Goal: Task Accomplishment & Management: Use online tool/utility

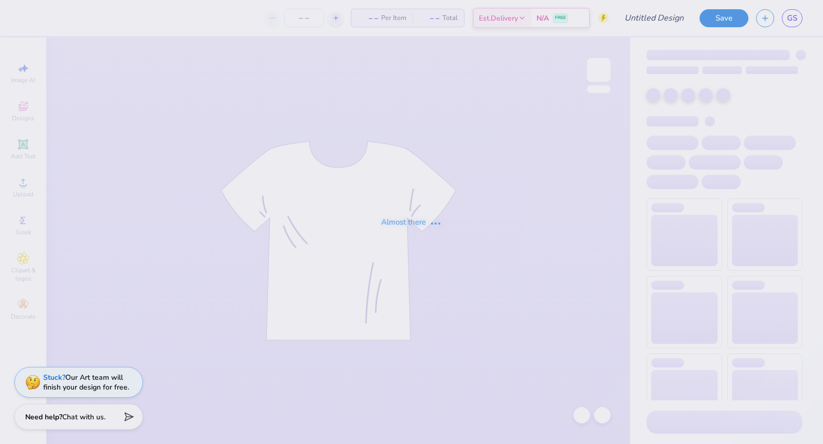
type input "Design 2"
type input "140"
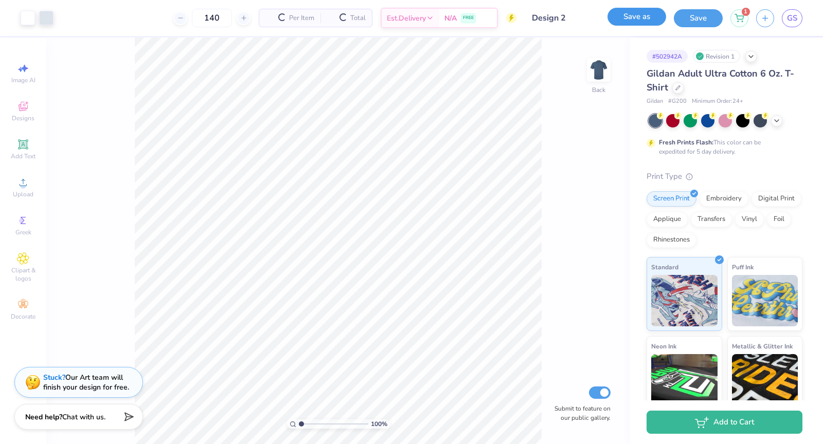
click at [653, 16] on button "Save as" at bounding box center [636, 17] width 59 height 18
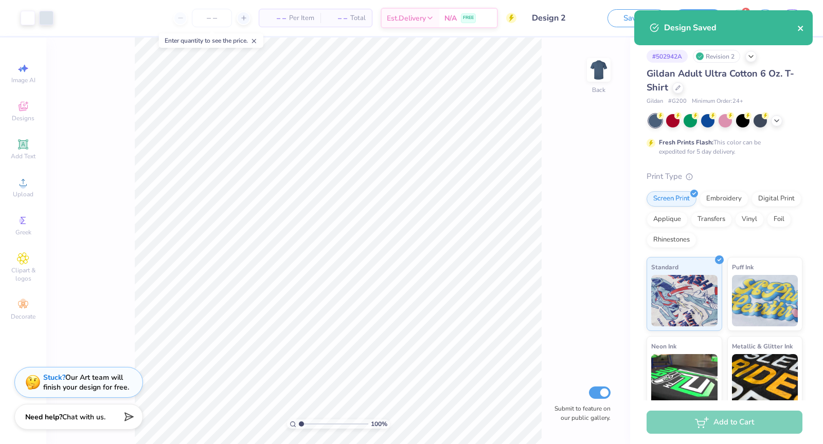
click at [798, 30] on icon "close" at bounding box center [800, 28] width 7 height 8
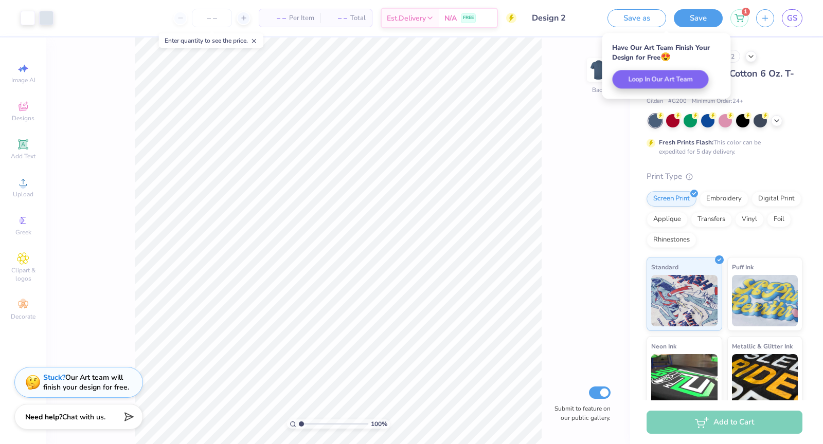
click at [564, 205] on div "100 % Back Submit to feature on our public gallery." at bounding box center [337, 241] width 583 height 407
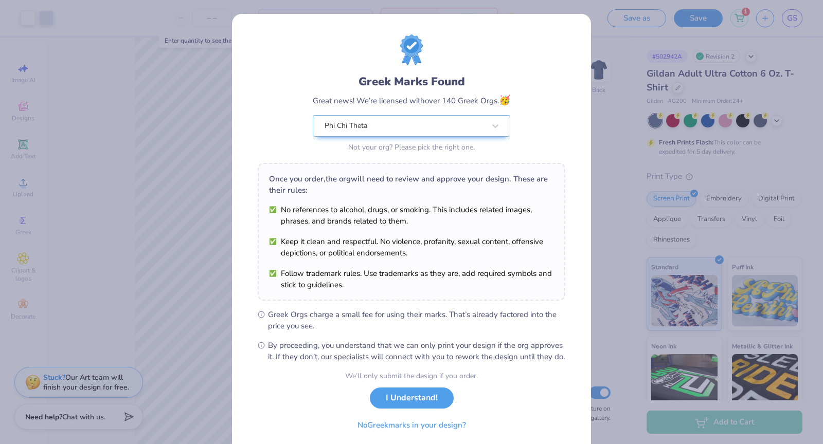
click at [733, 77] on div "Greek Marks Found Great news! We’re licensed with over 140 Greek Orgs. 🥳 Phi Ch…" at bounding box center [411, 222] width 823 height 444
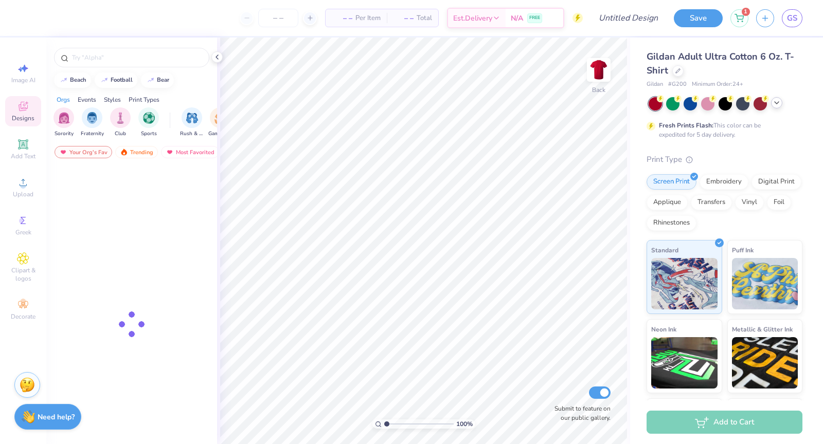
click at [777, 107] on div at bounding box center [776, 102] width 11 height 11
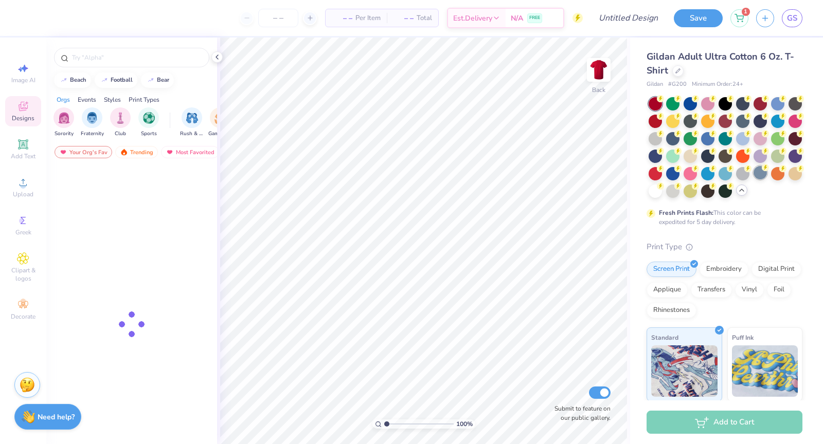
click at [757, 170] on div at bounding box center [759, 172] width 13 height 13
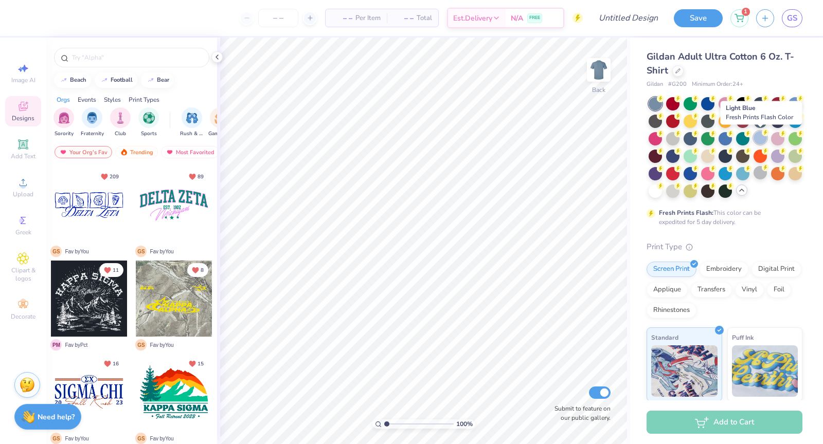
click at [765, 137] on div at bounding box center [759, 137] width 13 height 13
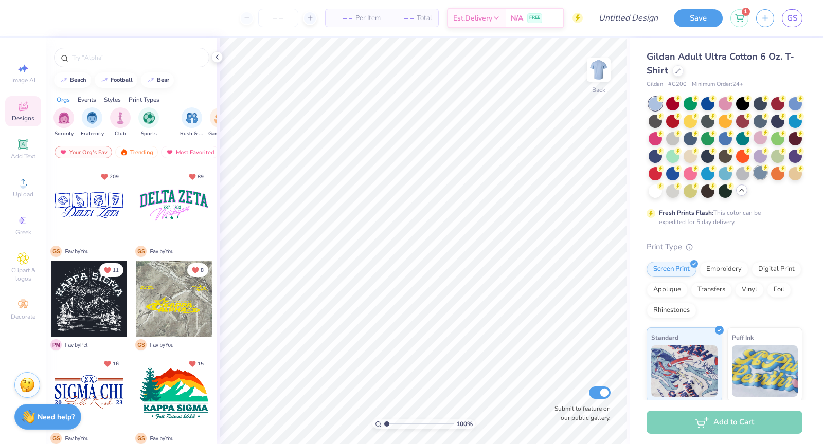
click at [756, 174] on div at bounding box center [759, 172] width 13 height 13
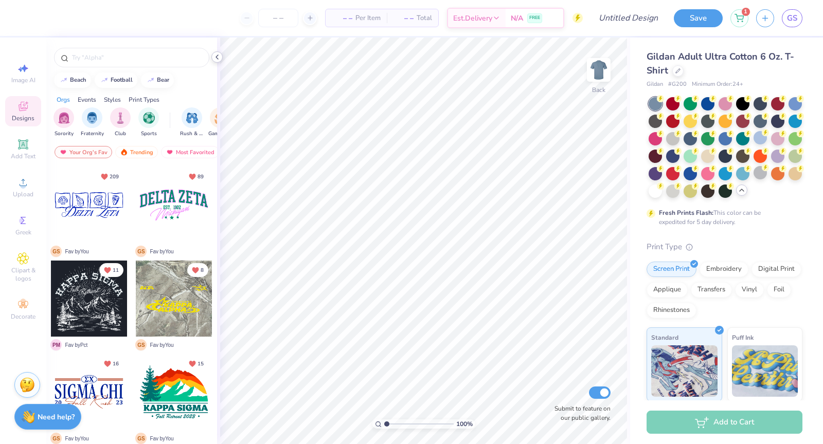
click at [218, 58] on icon at bounding box center [217, 57] width 8 height 8
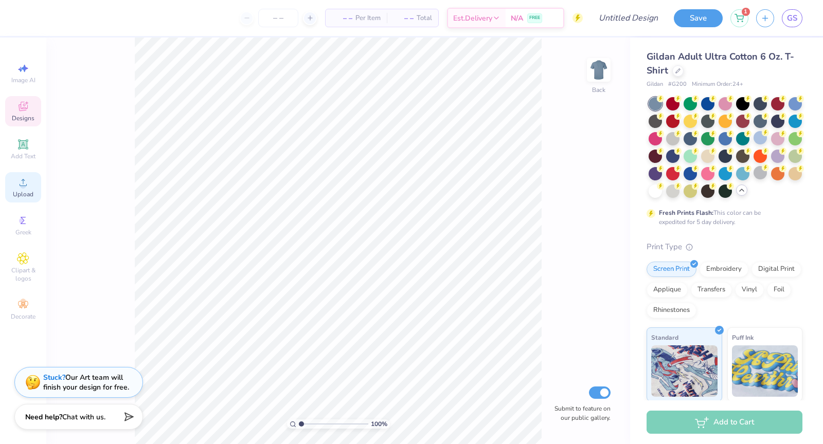
click at [11, 189] on div "Upload" at bounding box center [23, 187] width 36 height 30
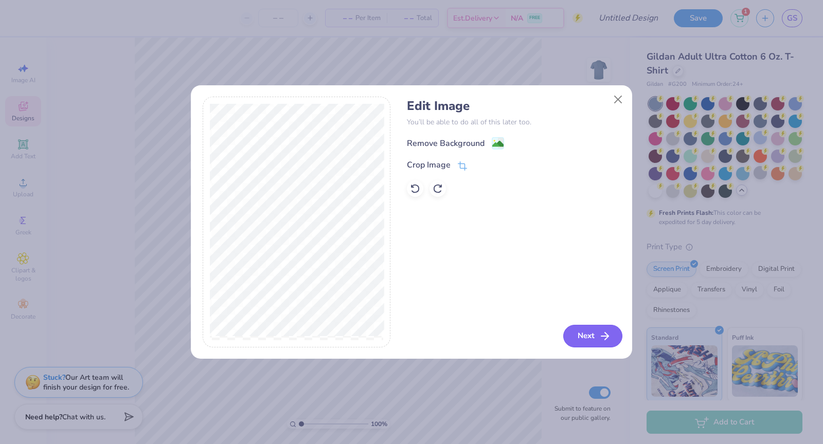
click at [602, 331] on icon "button" at bounding box center [604, 336] width 12 height 12
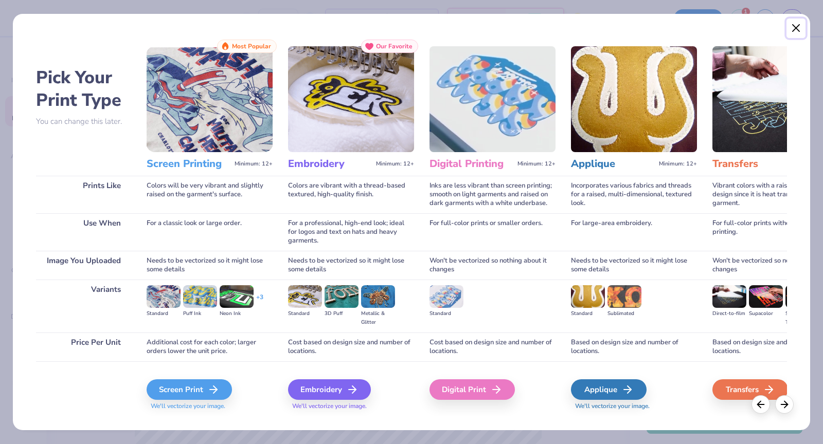
click at [795, 30] on button "Close" at bounding box center [796, 29] width 20 height 20
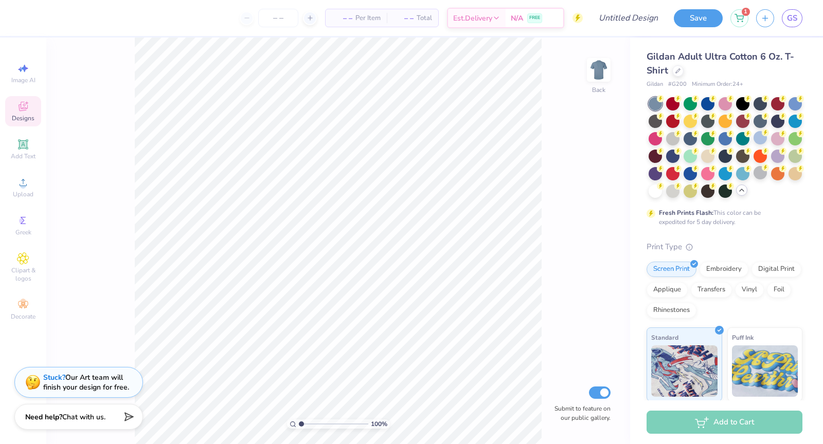
click at [29, 110] on icon at bounding box center [23, 106] width 12 height 12
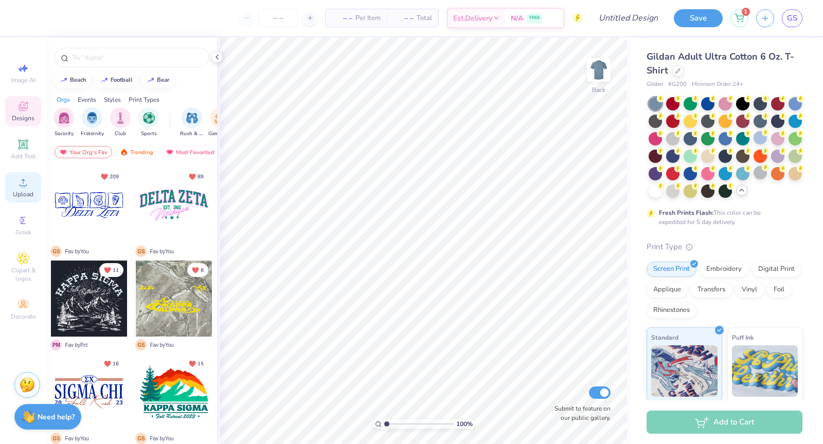
click at [29, 195] on span "Upload" at bounding box center [23, 194] width 21 height 8
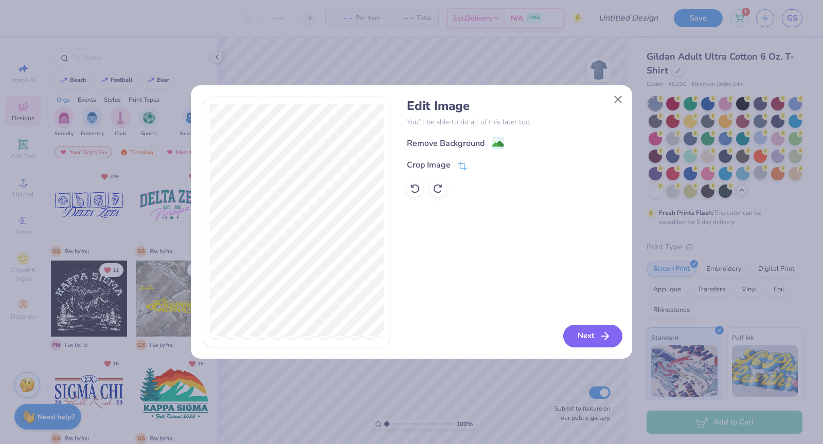
click at [602, 331] on icon "button" at bounding box center [604, 336] width 12 height 12
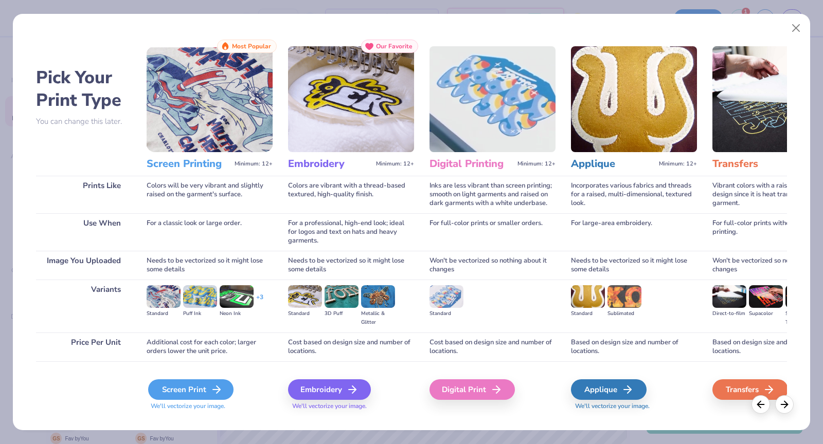
click at [190, 395] on div "Screen Print" at bounding box center [190, 389] width 85 height 21
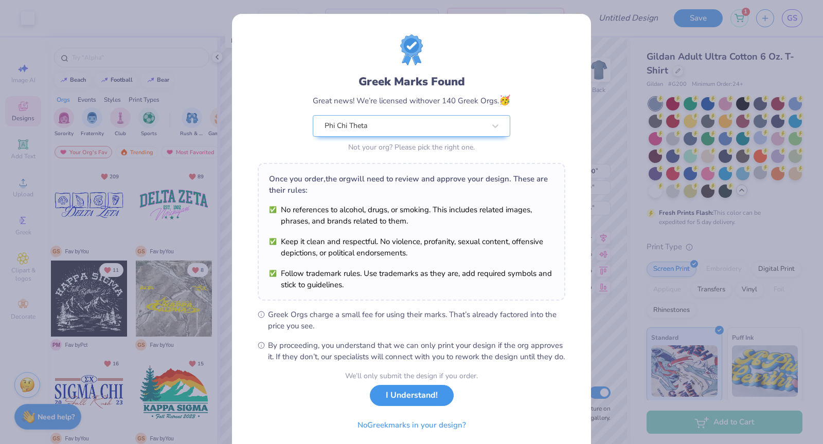
click at [403, 401] on button "I Understand!" at bounding box center [412, 395] width 84 height 21
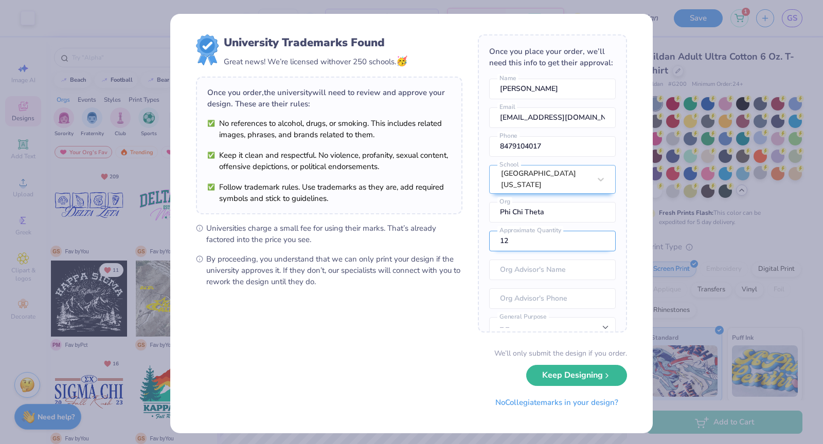
click at [526, 240] on input "12" at bounding box center [552, 241] width 126 height 21
type input "140"
click at [527, 317] on select "– – Member apparel for registered Student Organization / Department / School Fu…" at bounding box center [552, 327] width 126 height 21
select select "Member apparel for registered Student Organization / Department / School"
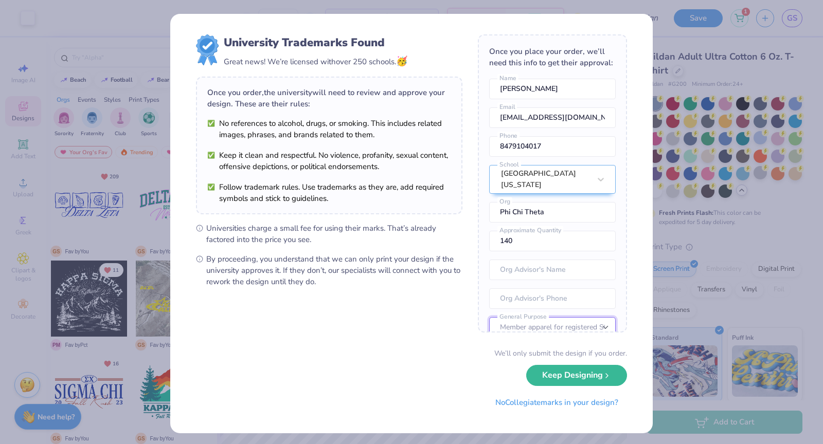
click at [489, 317] on select "– – Member apparel for registered Student Organization / Department / School Fu…" at bounding box center [552, 327] width 126 height 21
click at [569, 372] on button "Keep Designing" at bounding box center [576, 372] width 101 height 21
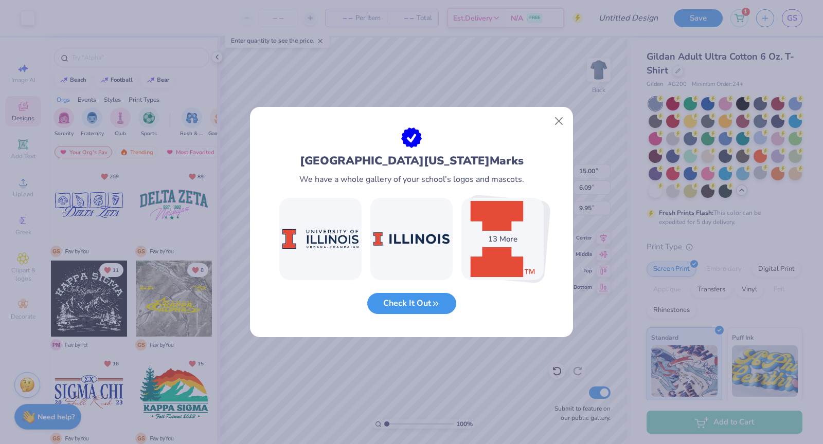
click at [422, 307] on button "Check It Out" at bounding box center [411, 303] width 89 height 21
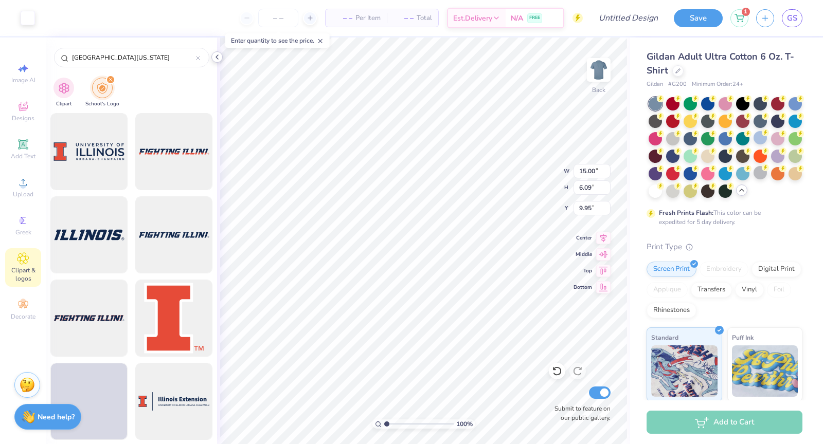
click at [218, 59] on icon at bounding box center [217, 57] width 8 height 8
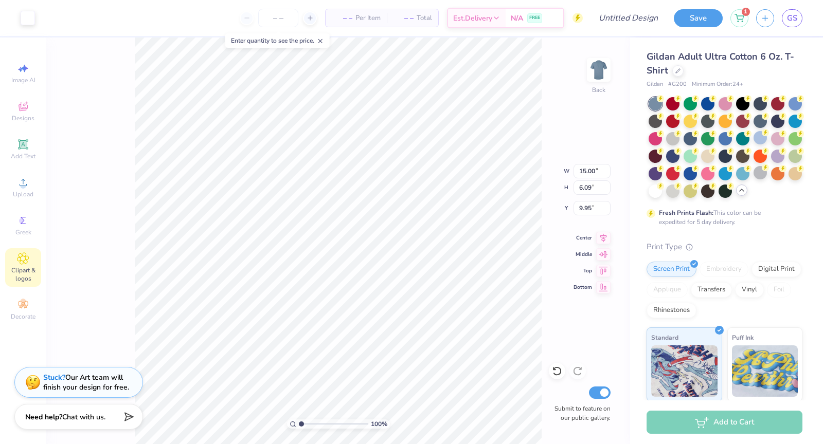
type input "3.00"
type input "12.93"
type input "5.26"
type input "11.22"
type input "4.56"
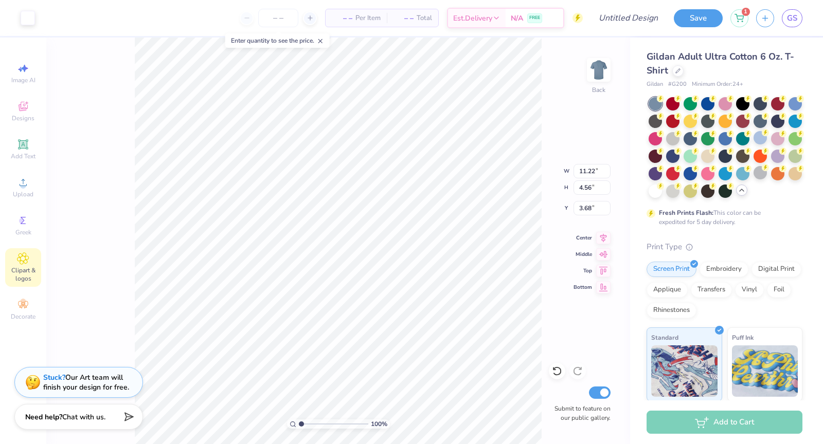
type input "3.37"
type input "12.14"
type input "4.93"
type input "3.49"
type input "3.46"
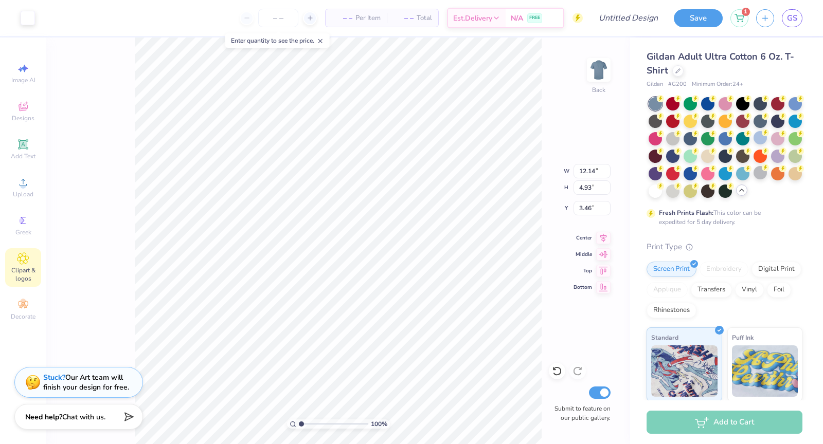
type input "3.36"
type input "6.14"
click at [341, 140] on div "Hold “Option ⌥” to see the space between elements." at bounding box center [292, 145] width 103 height 24
type input "3.00"
click at [565, 132] on div "100 % Back W 12.14 12.14 " H 4.93 4.93 " Y 3.00 3.00 " Center Middle Top Bottom…" at bounding box center [337, 241] width 583 height 407
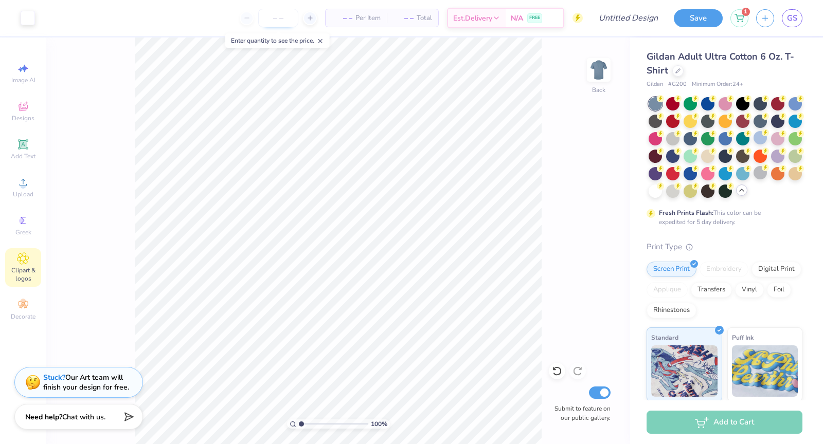
click at [286, 23] on input "number" at bounding box center [278, 18] width 40 height 19
type input "140"
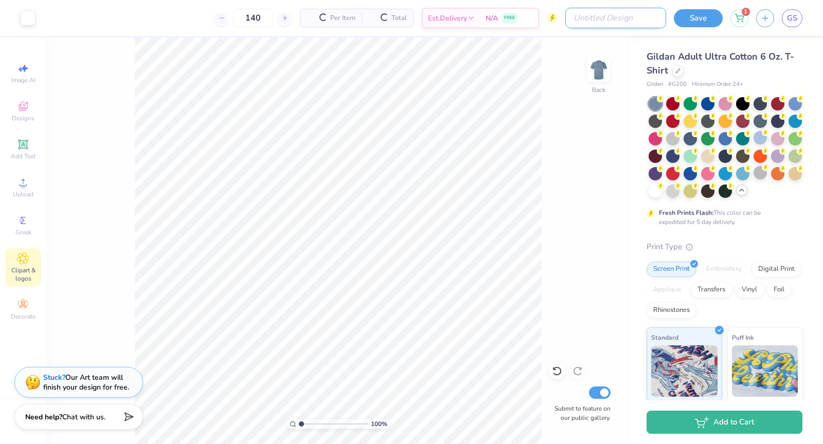
click at [616, 25] on input "Design Title" at bounding box center [615, 18] width 101 height 21
type input "f"
type input "F25 RUSH SHIRT"
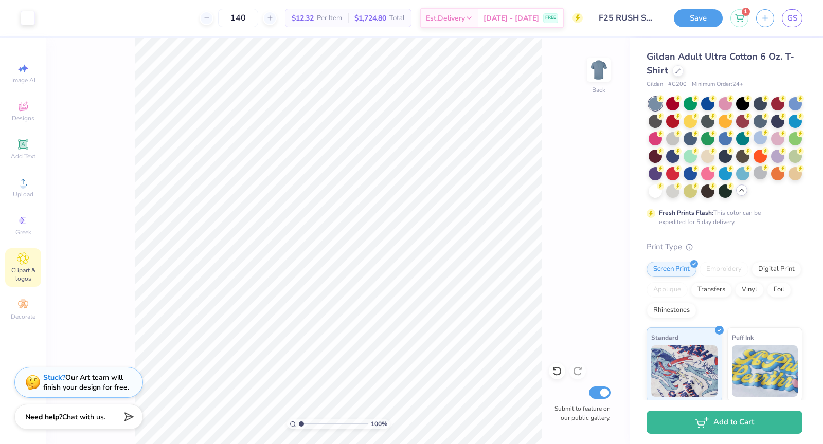
click at [543, 186] on div "100 % Back Submit to feature on our public gallery." at bounding box center [337, 241] width 583 height 407
